Goal: Transaction & Acquisition: Purchase product/service

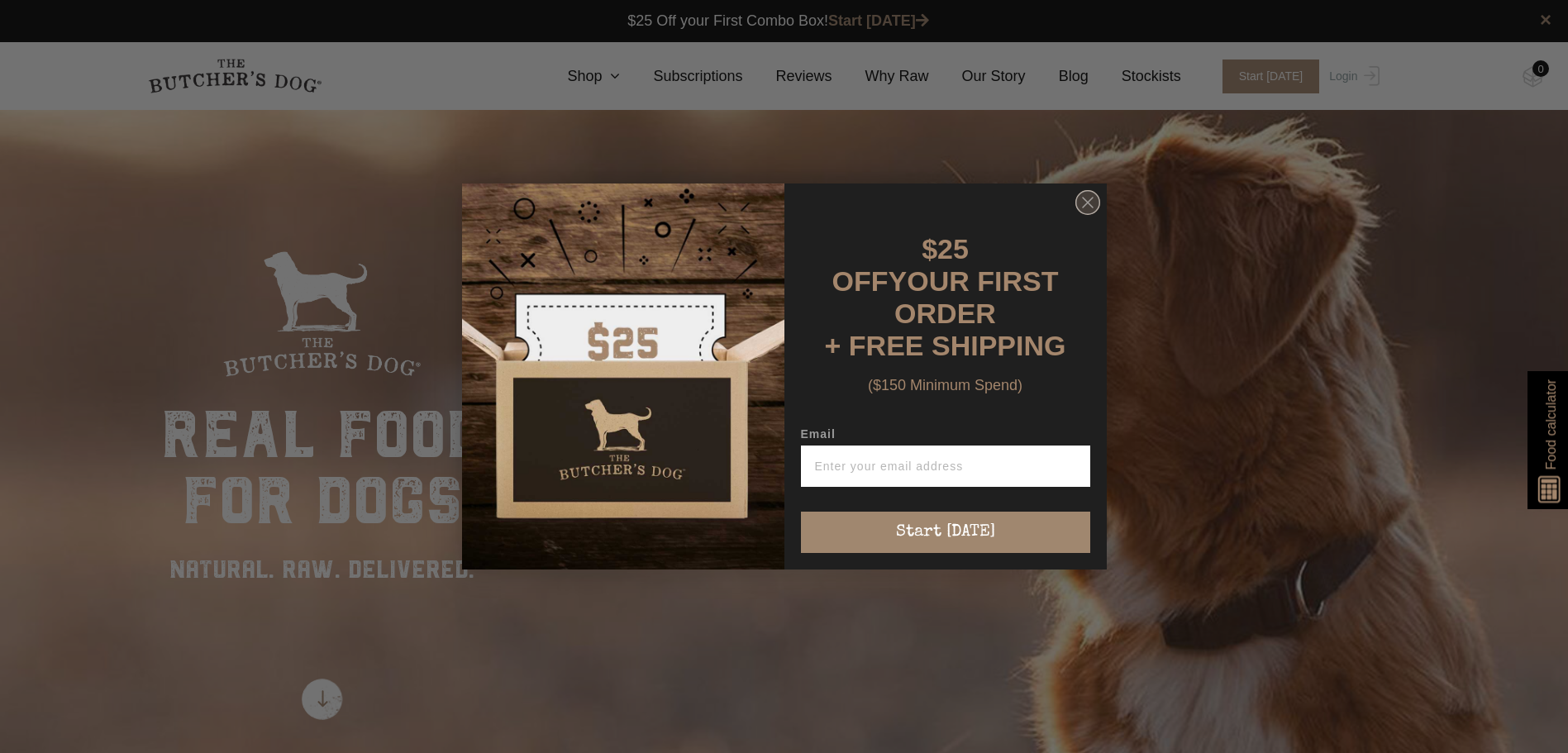
click at [1090, 214] on circle "Close dialog" at bounding box center [1087, 203] width 24 height 24
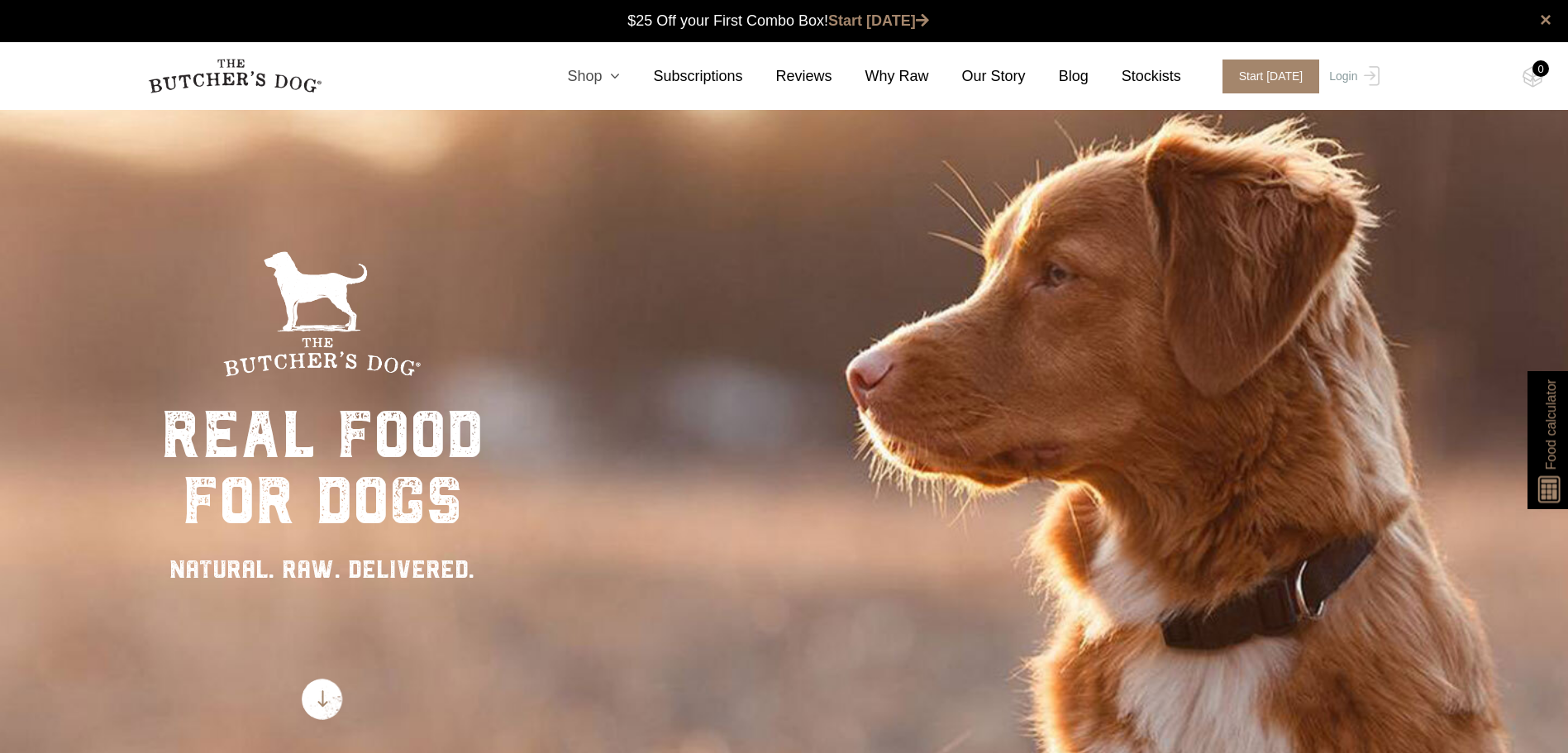
click at [620, 75] on icon at bounding box center [611, 75] width 18 height 15
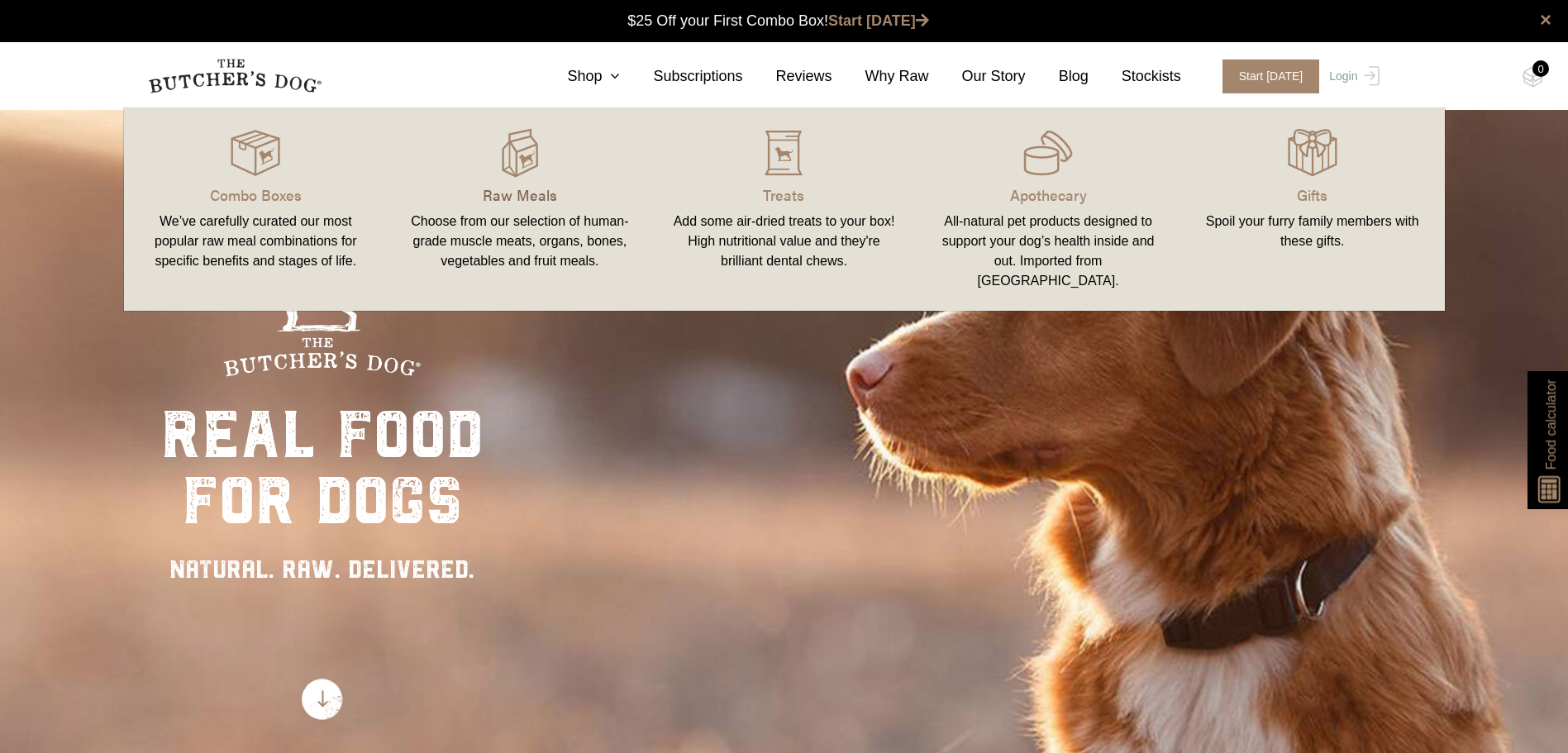
click at [518, 185] on p "Raw Meals" at bounding box center [519, 195] width 225 height 22
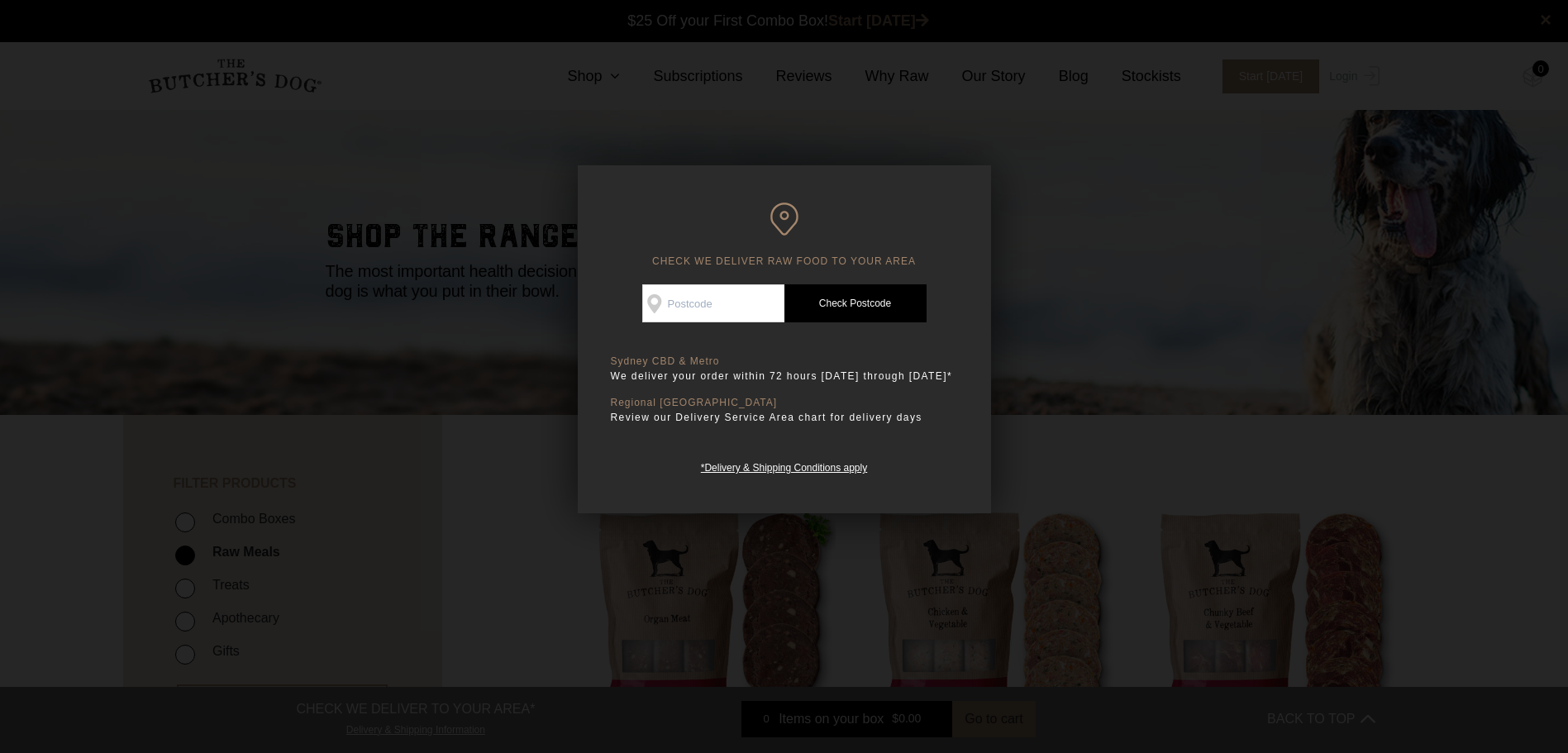
click at [717, 301] on input "Check Availability At" at bounding box center [713, 303] width 142 height 38
type input "2049"
click at [877, 301] on link "Check Postcode" at bounding box center [855, 303] width 142 height 38
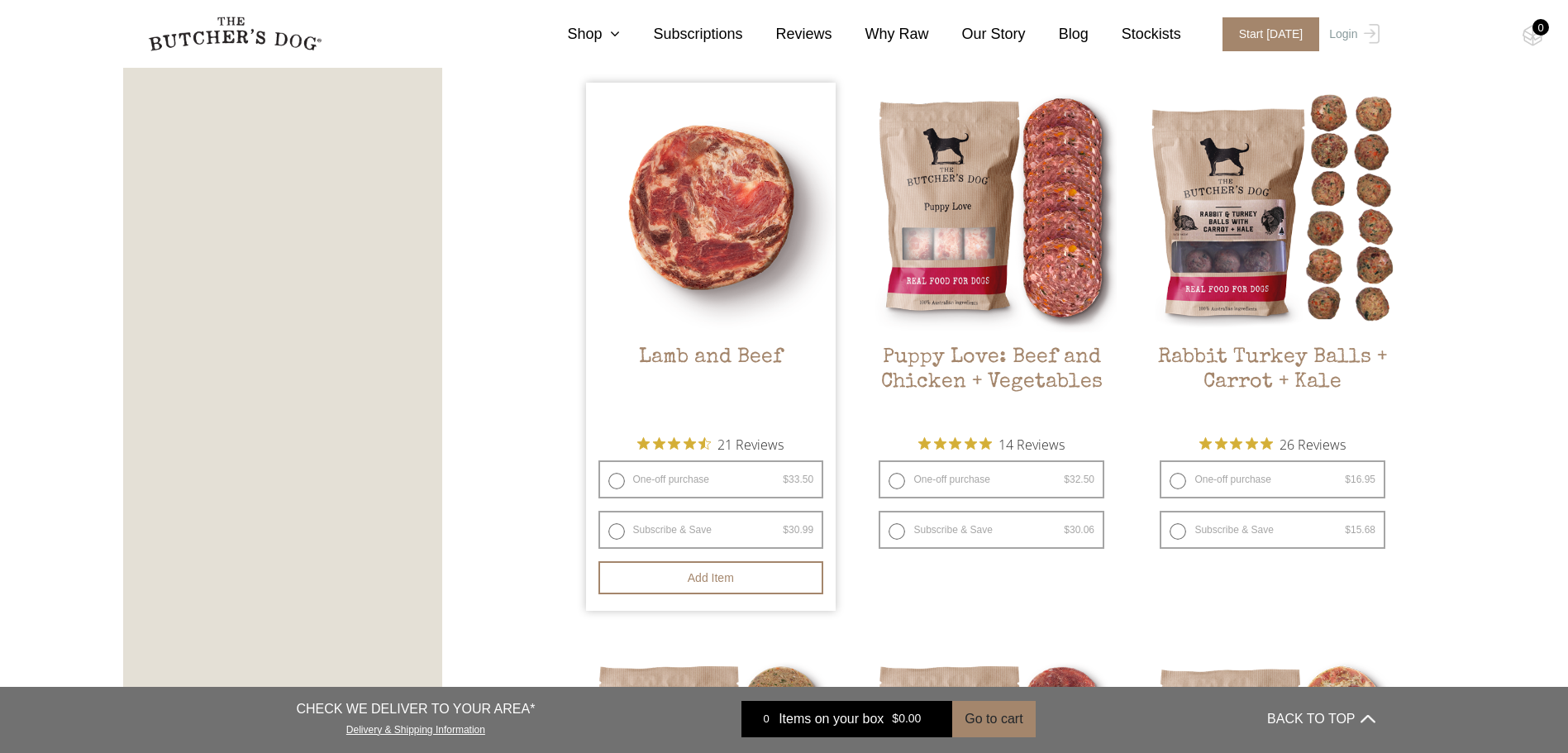
scroll to position [1487, 0]
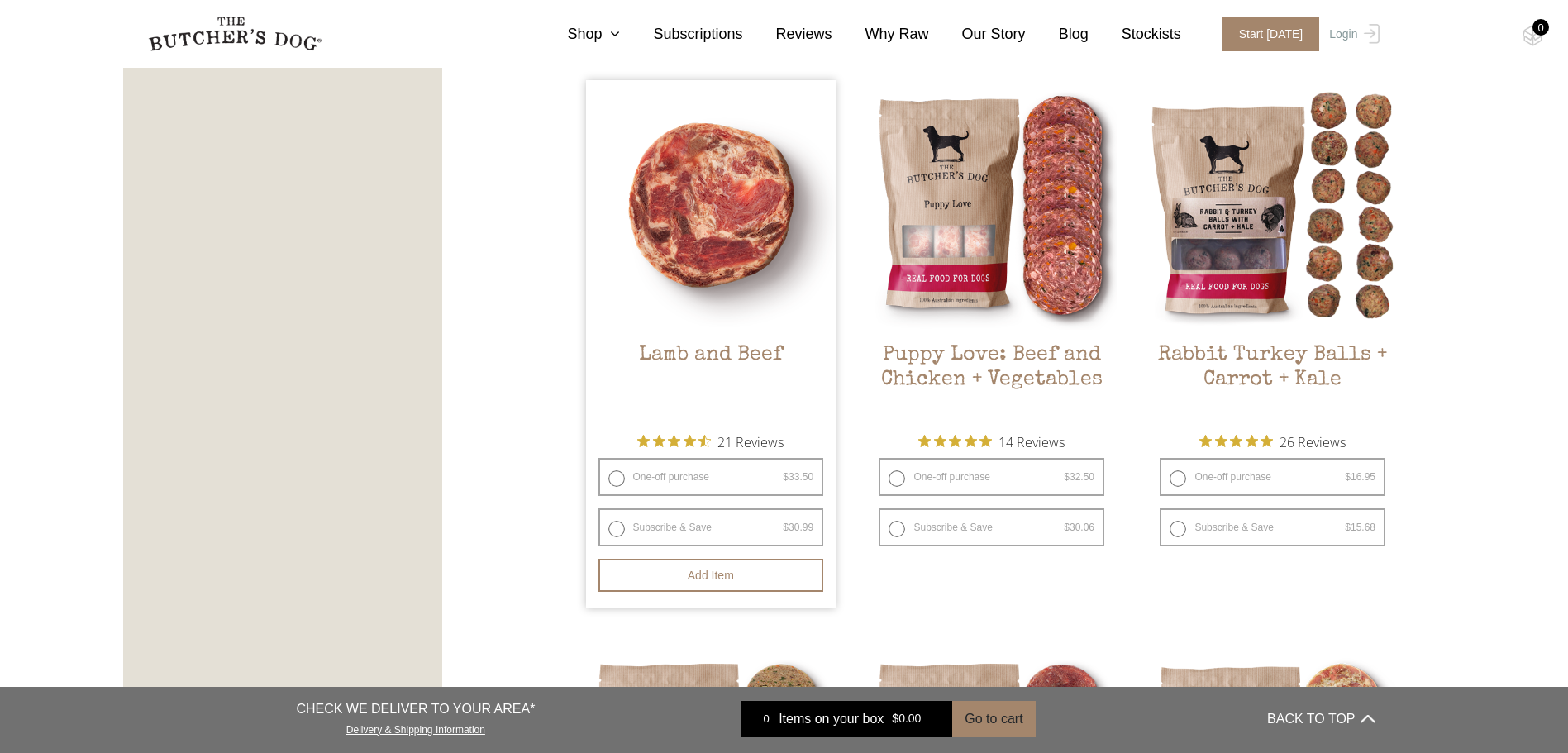
click at [699, 265] on img at bounding box center [711, 205] width 250 height 250
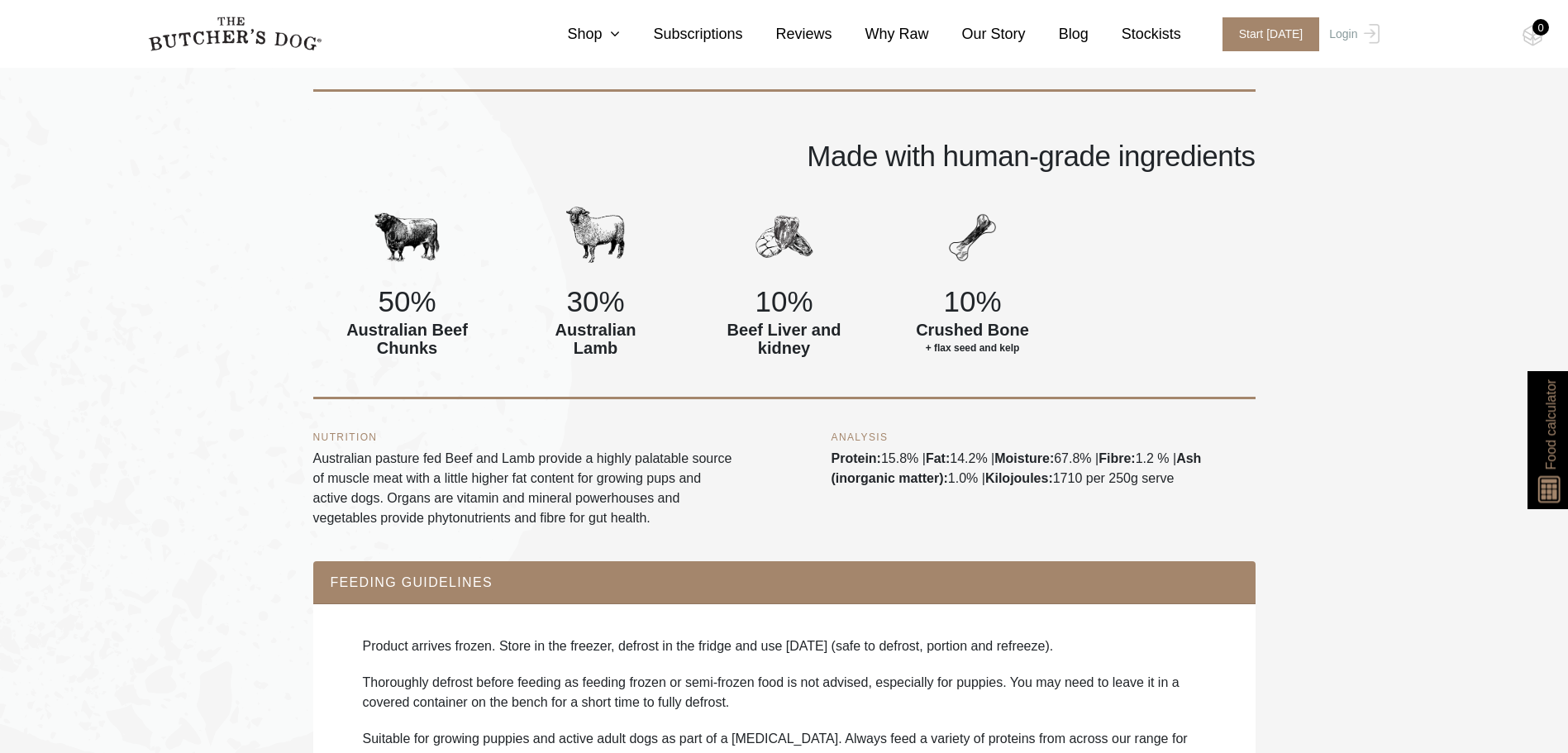
scroll to position [744, 0]
